Goal: Navigation & Orientation: Go to known website

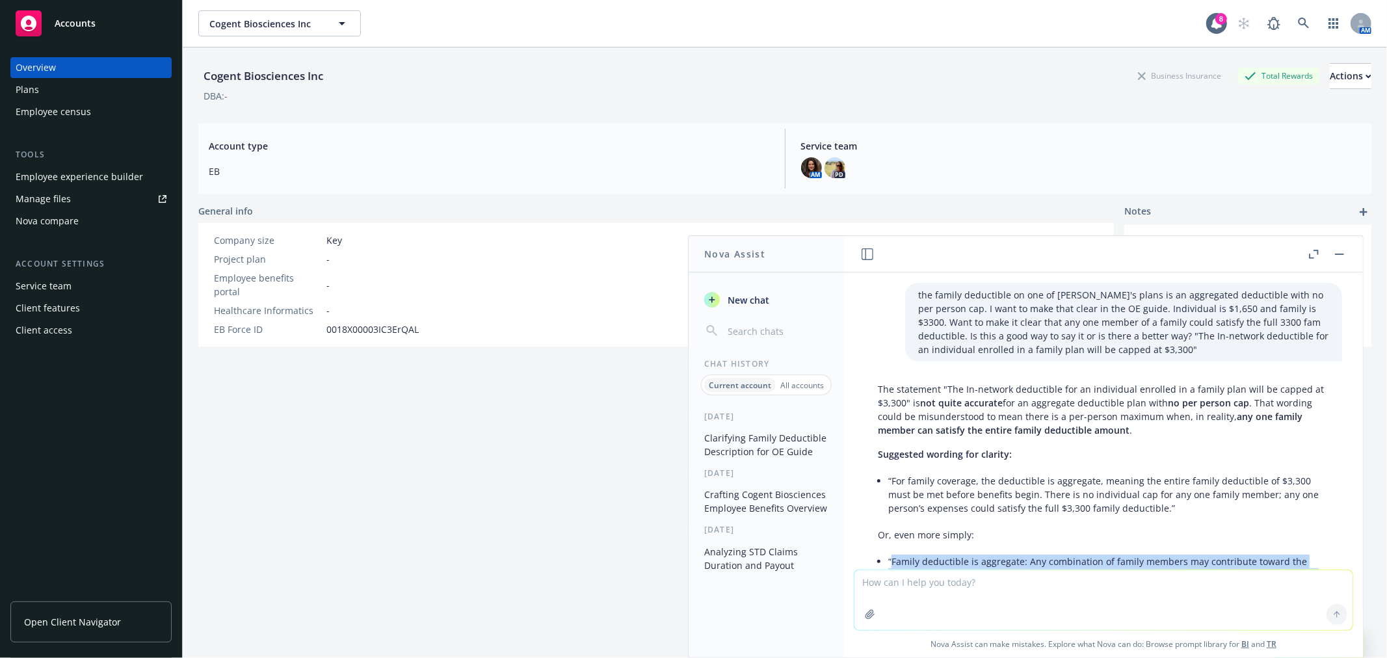
scroll to position [204, 0]
